Goal: Check status

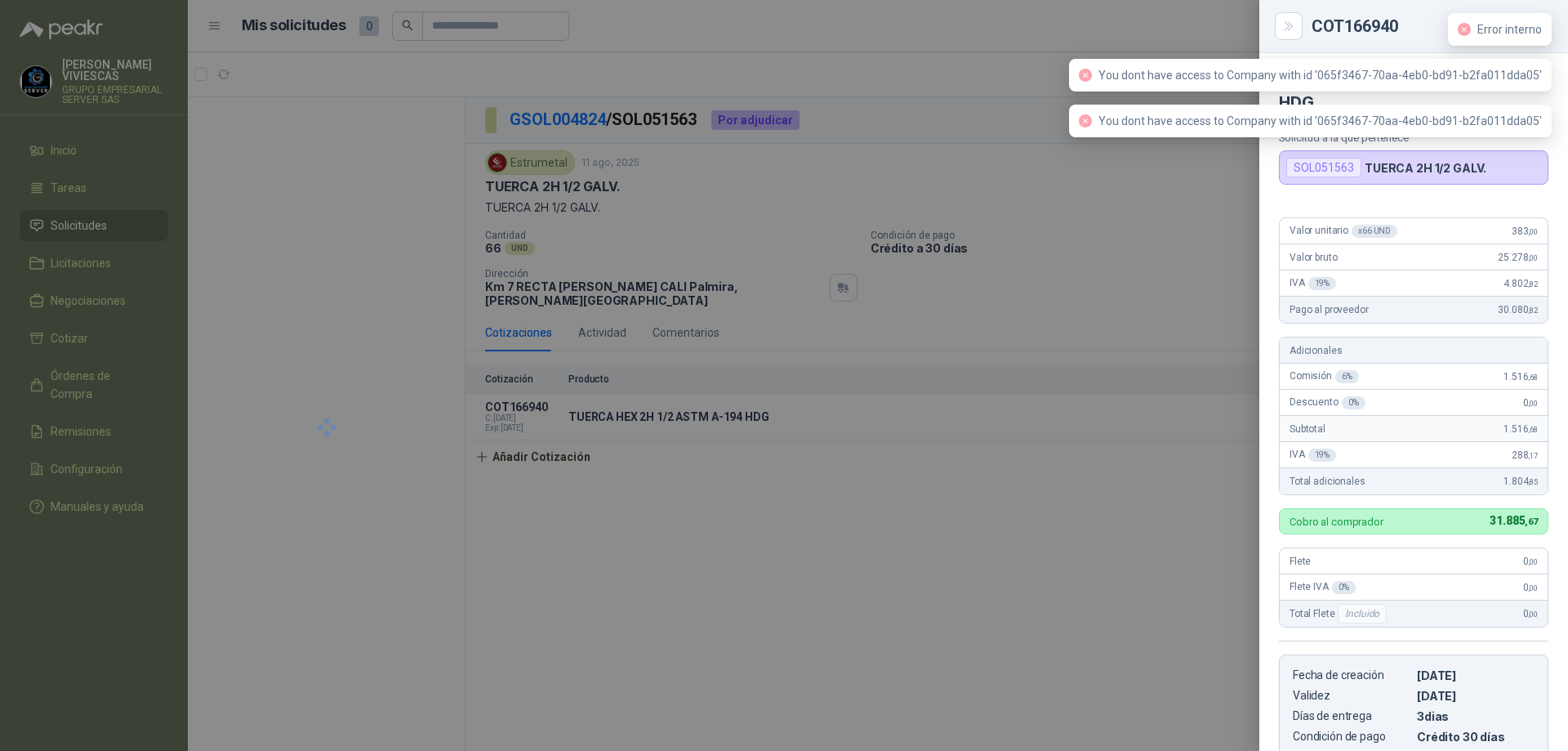
scroll to position [764, 0]
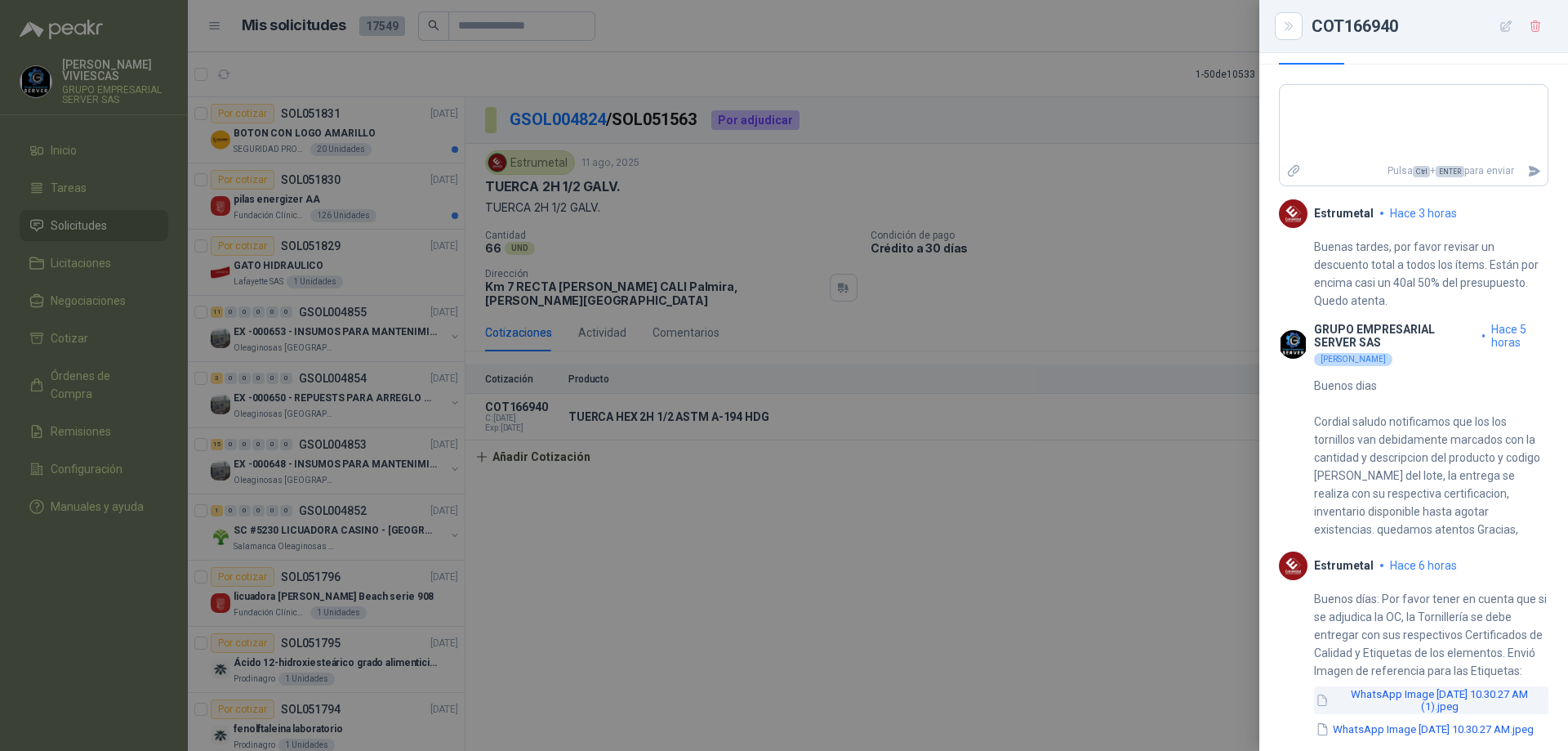
click at [1404, 687] on button "WhatsApp Image [DATE] 10.30.27 AM (1).jpeg" at bounding box center [1432, 701] width 234 height 28
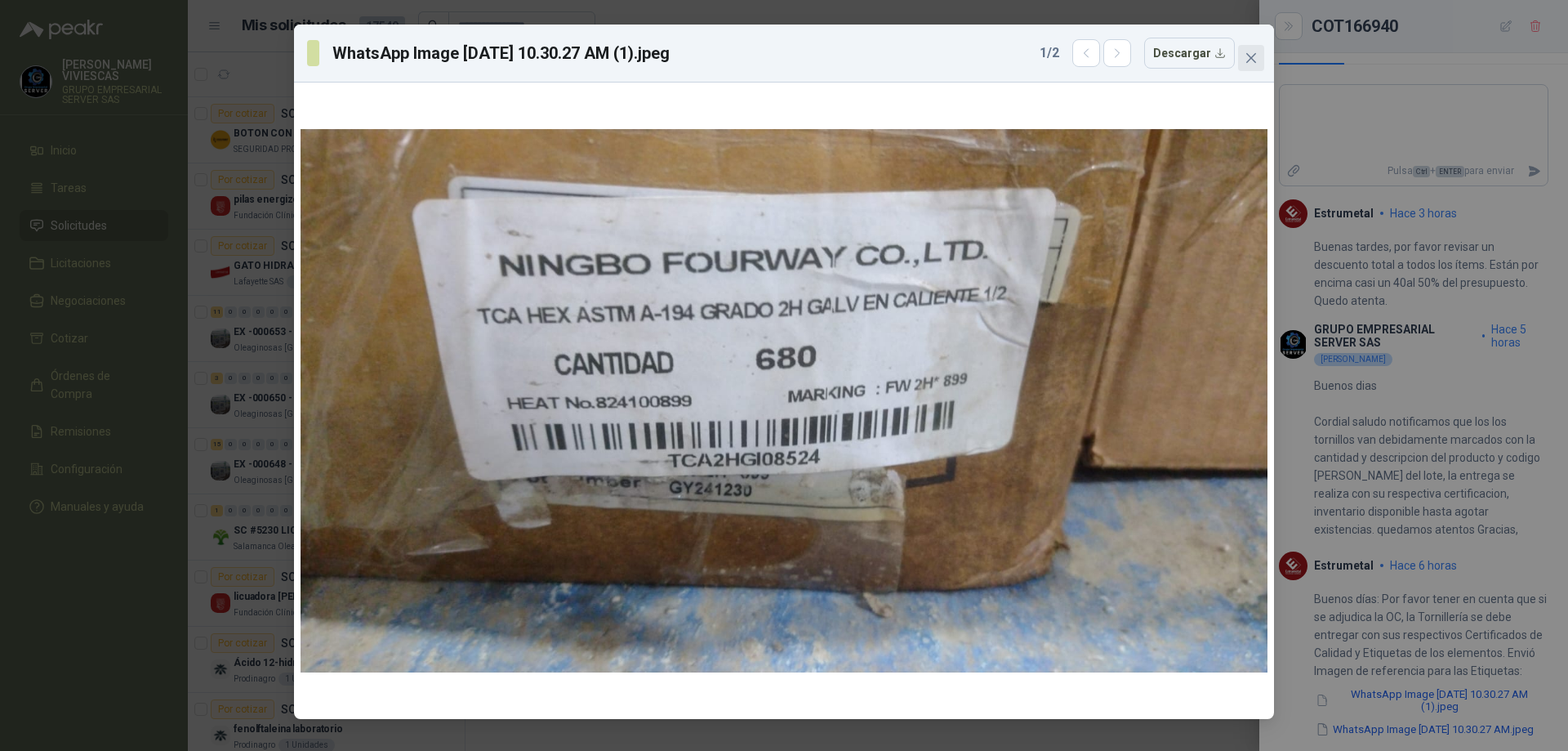
click at [1254, 56] on icon "close" at bounding box center [1251, 57] width 10 height 10
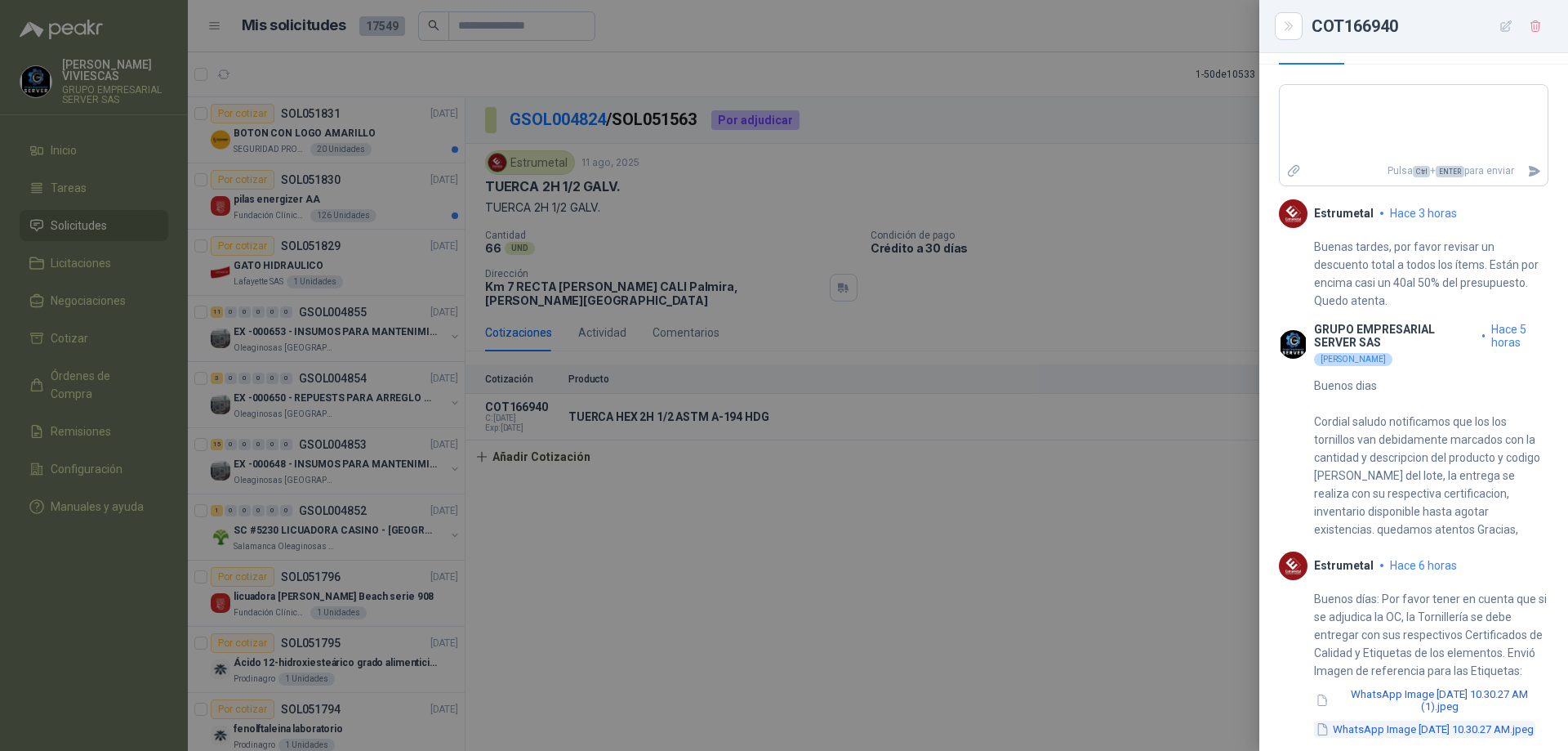
click at [1401, 721] on button "WhatsApp Image [DATE] 10.30.27 AM.jpeg" at bounding box center [1425, 729] width 221 height 17
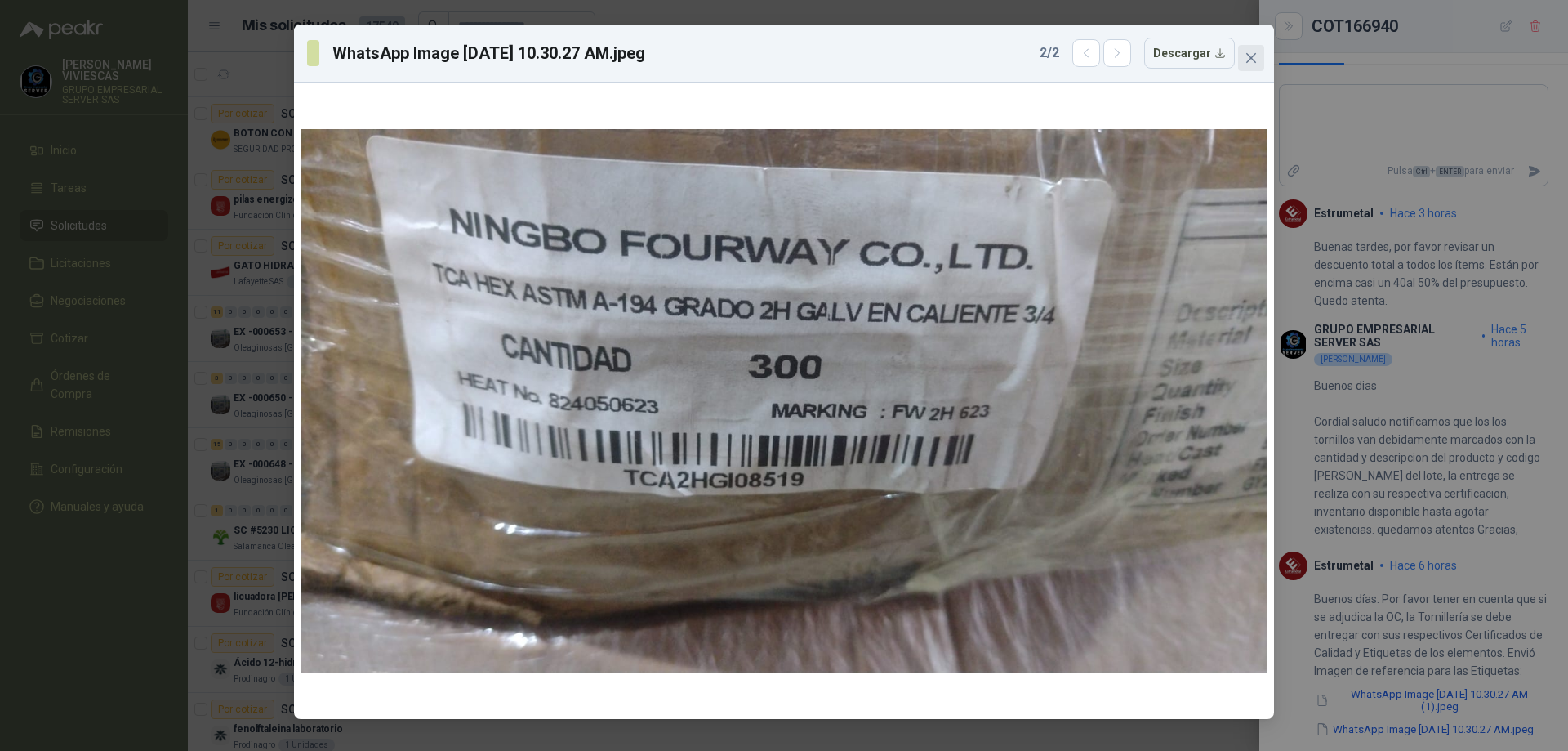
click at [1250, 56] on icon "close" at bounding box center [1251, 57] width 10 height 10
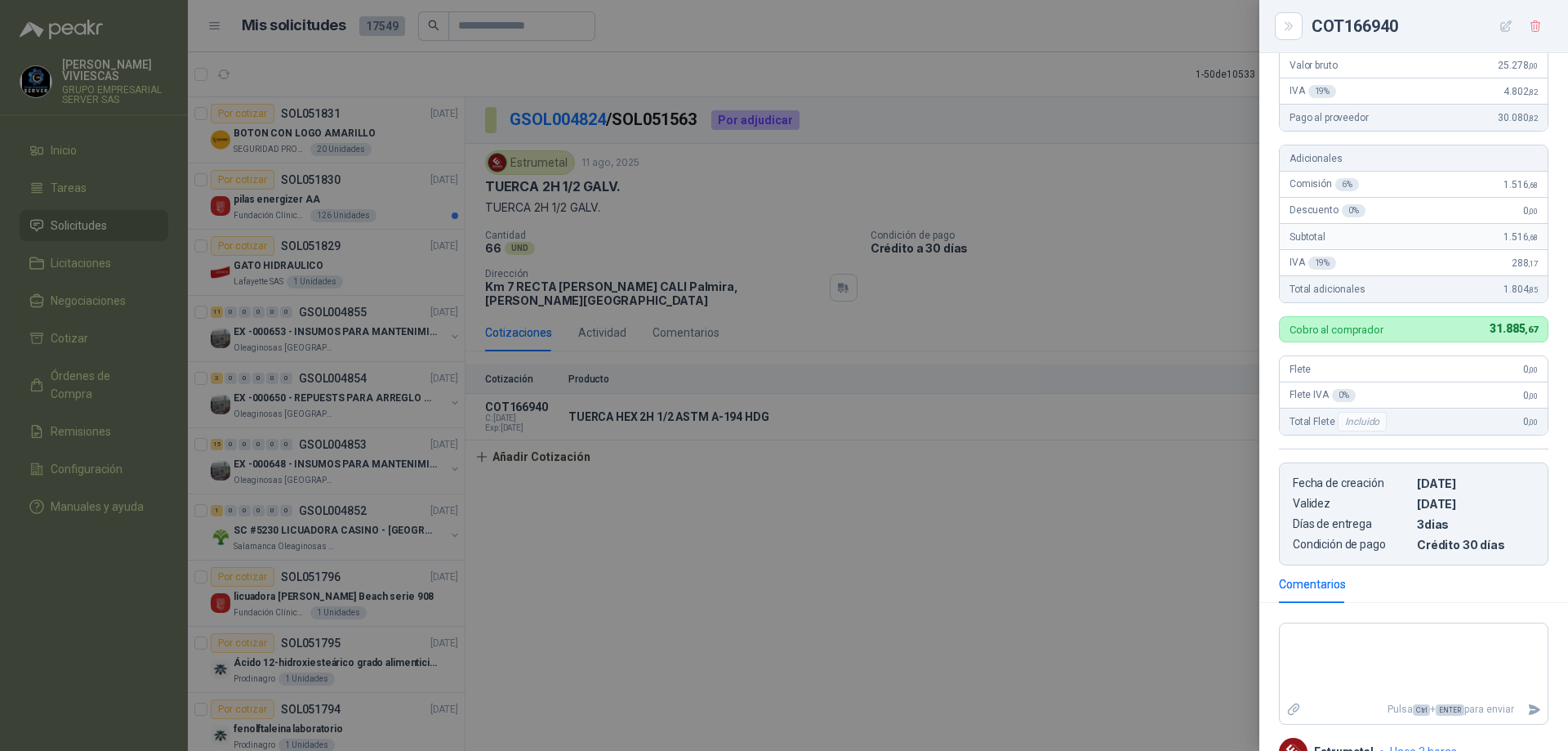
scroll to position [0, 0]
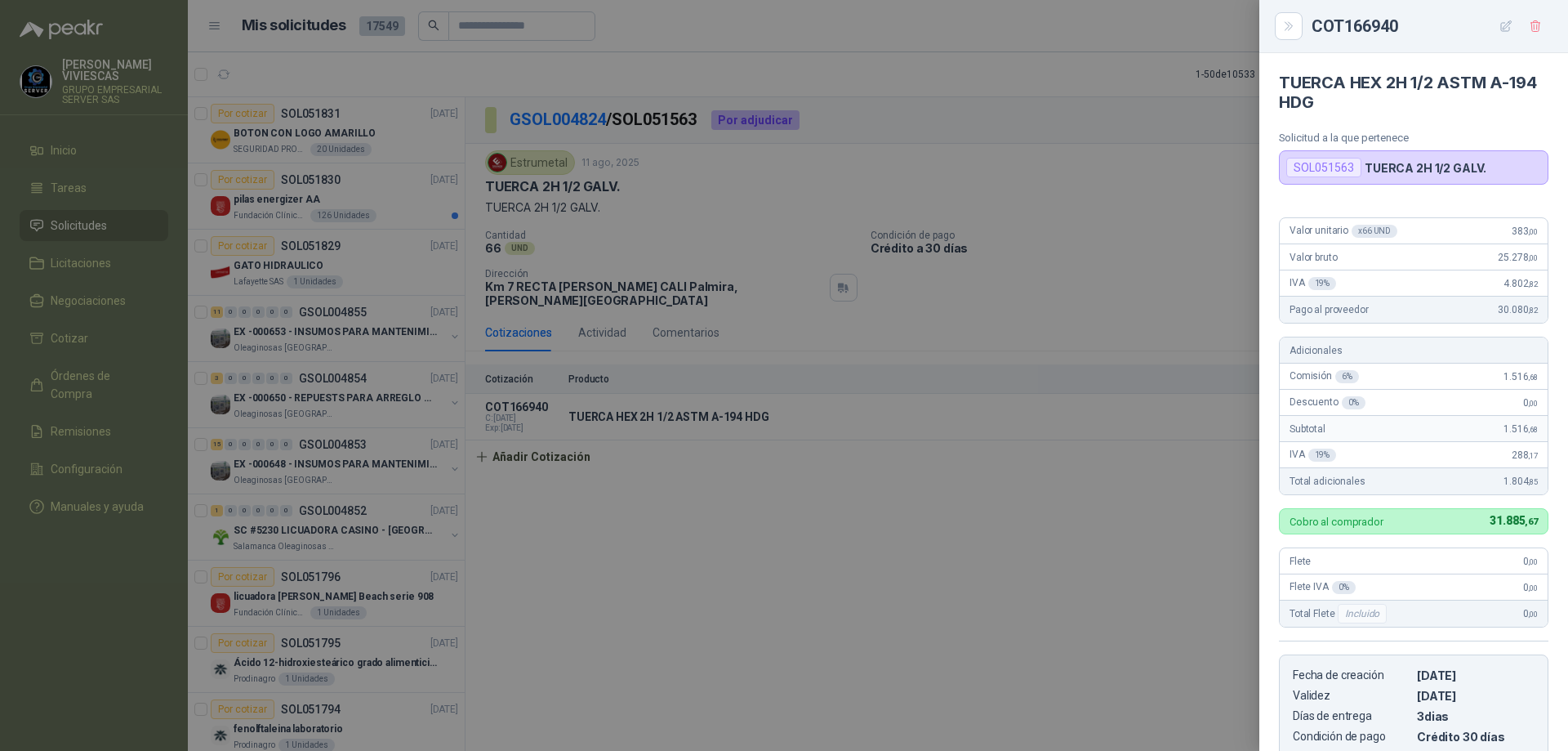
click at [985, 575] on div at bounding box center [784, 375] width 1568 height 751
